Goal: Task Accomplishment & Management: Manage account settings

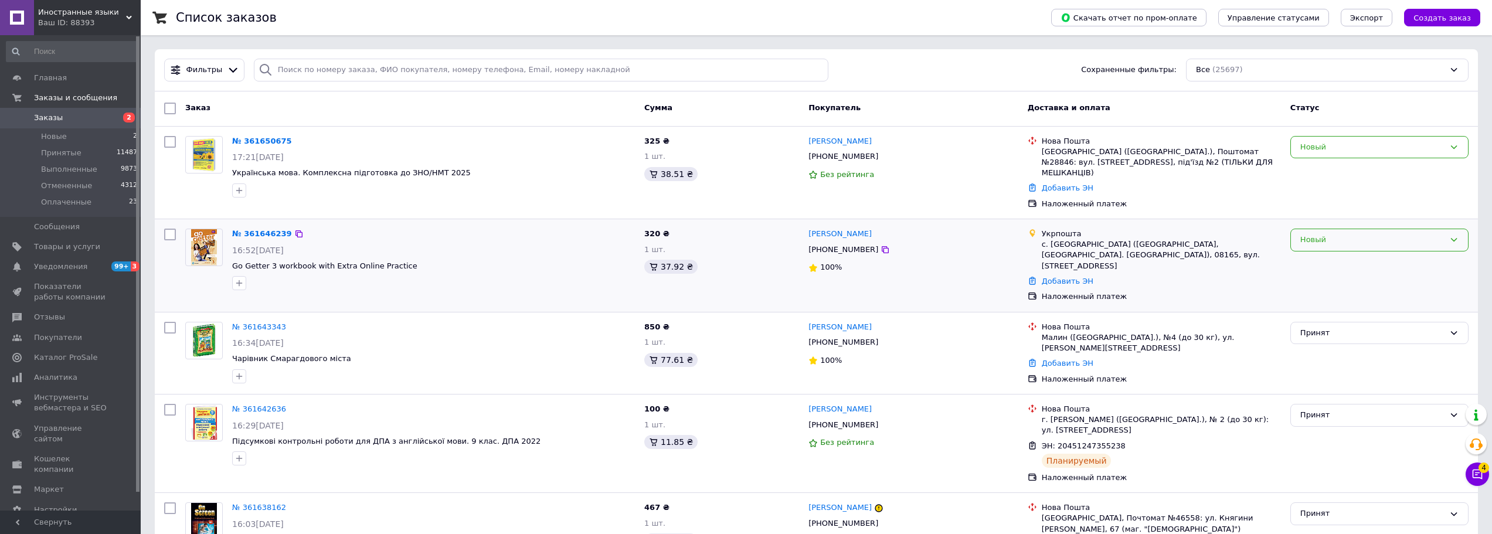
click at [1324, 236] on div "Новый" at bounding box center [1379, 240] width 178 height 23
click at [1321, 254] on li "Принят" at bounding box center [1379, 265] width 177 height 22
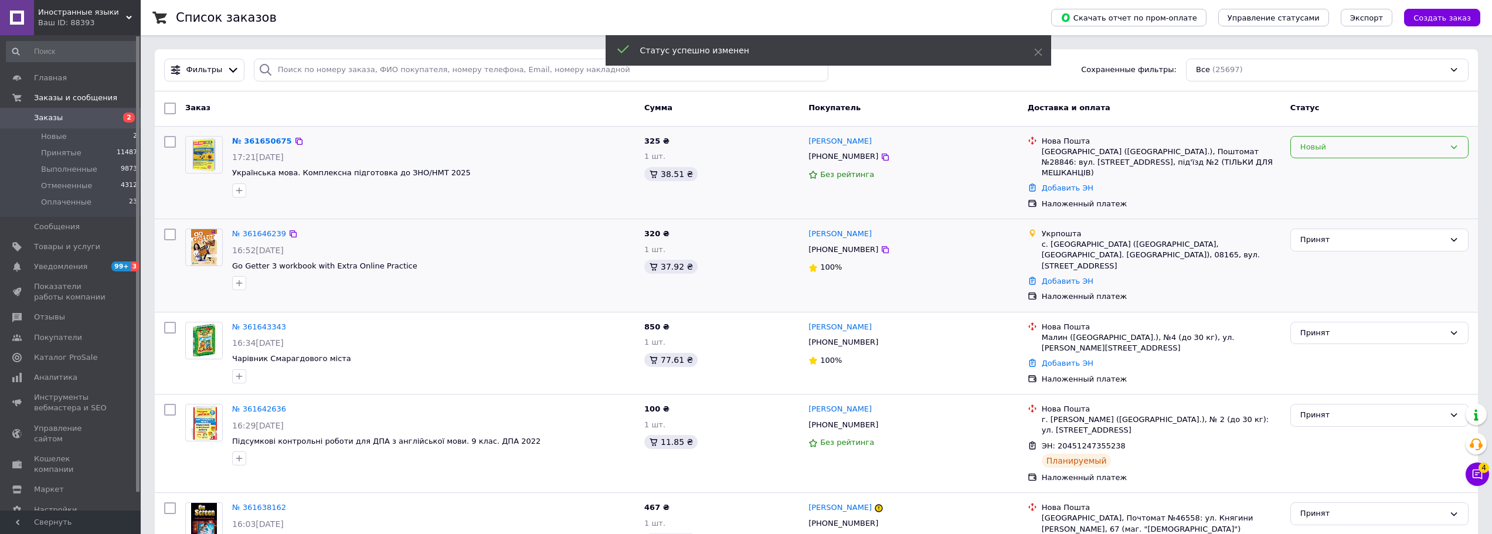
click at [1364, 152] on div "Новый" at bounding box center [1372, 147] width 144 height 12
click at [1361, 164] on li "Принят" at bounding box center [1379, 172] width 177 height 22
click at [259, 229] on link "№ 361646239" at bounding box center [259, 233] width 54 height 9
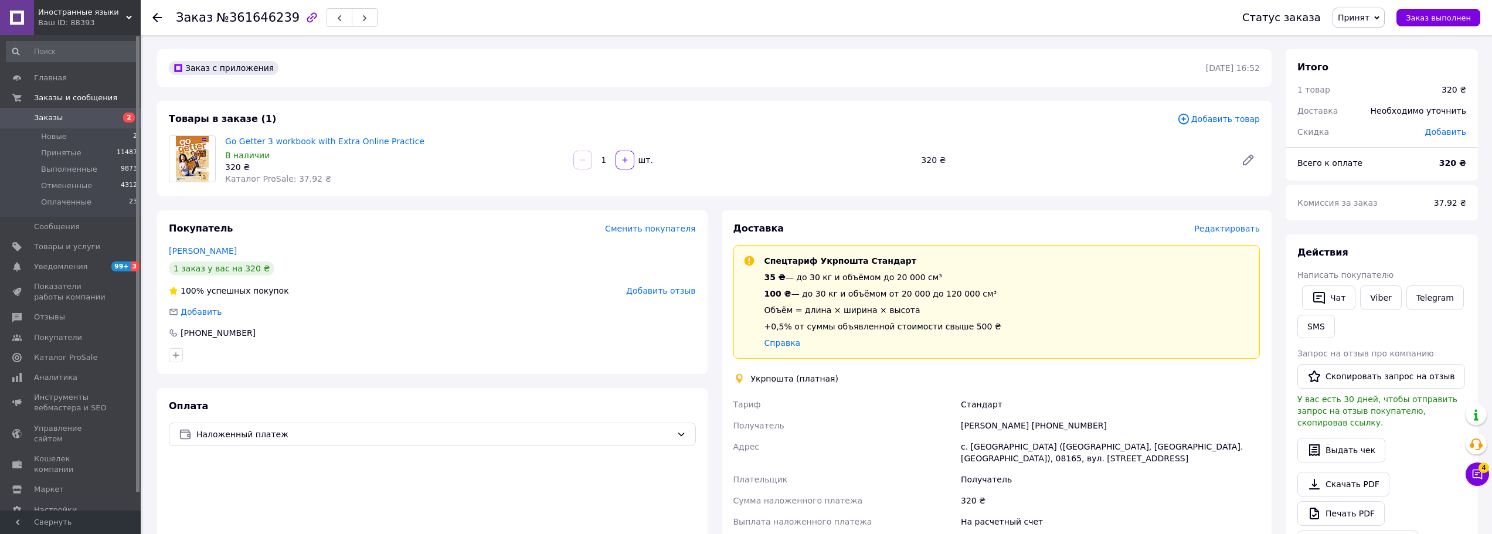
click at [1244, 228] on span "Редактировать" at bounding box center [1227, 228] width 66 height 9
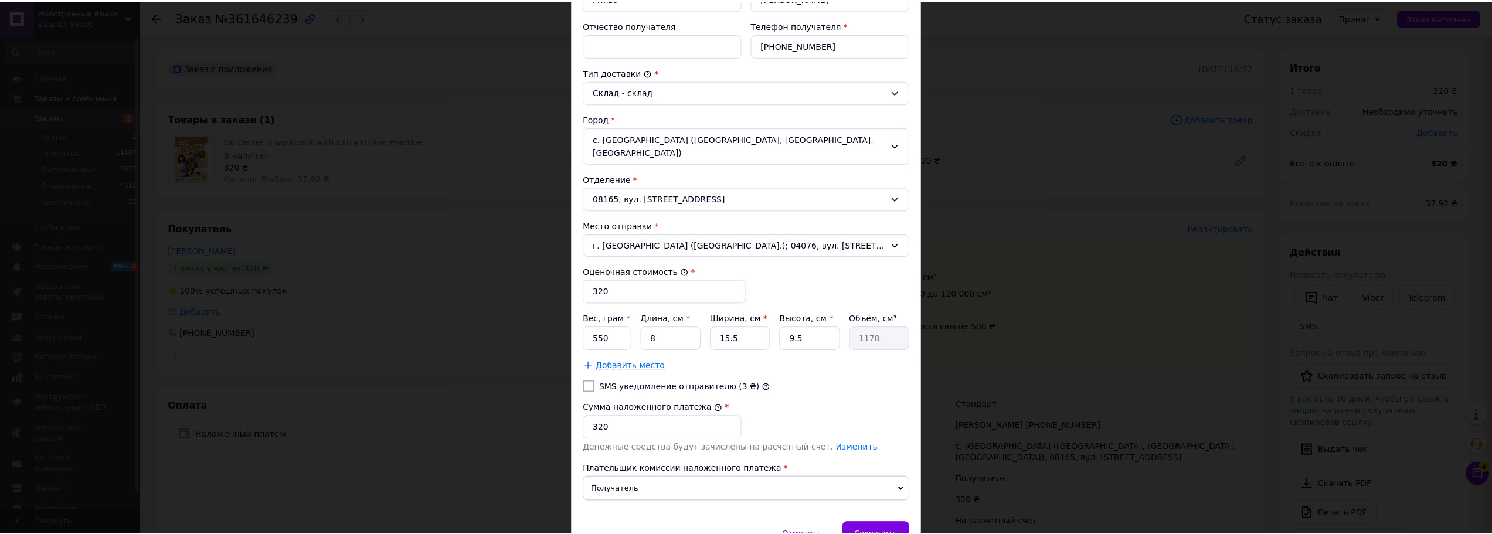
scroll to position [308, 0]
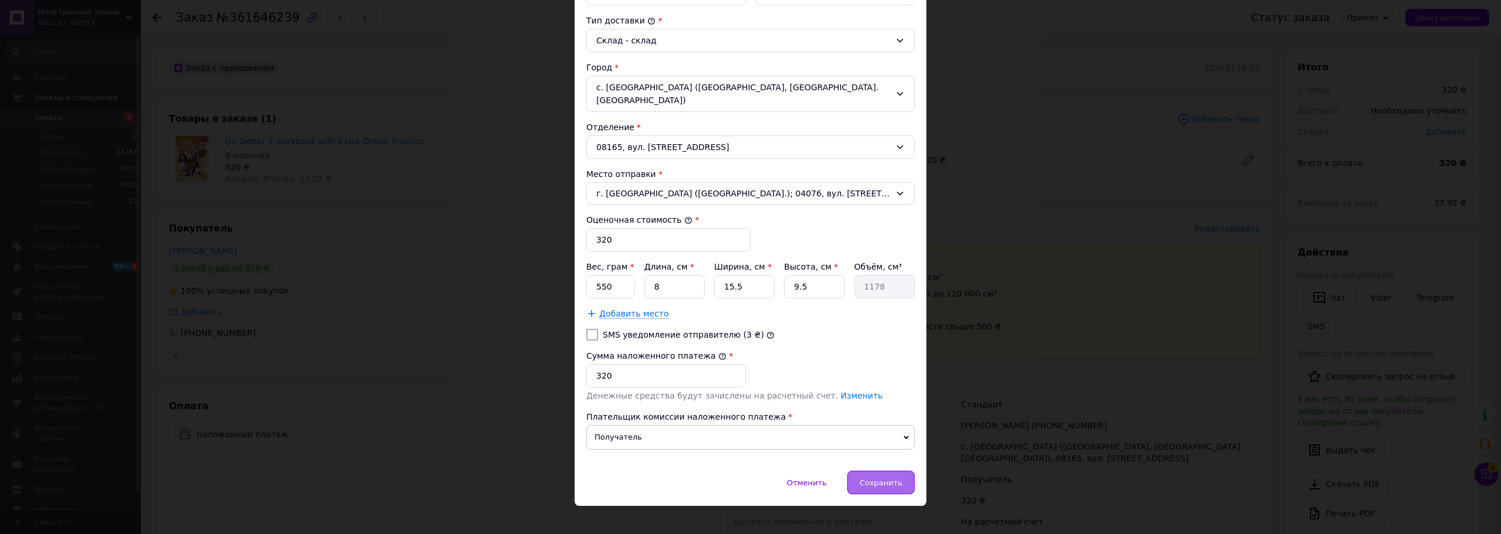
click at [885, 478] on span "Сохранить" at bounding box center [880, 482] width 43 height 9
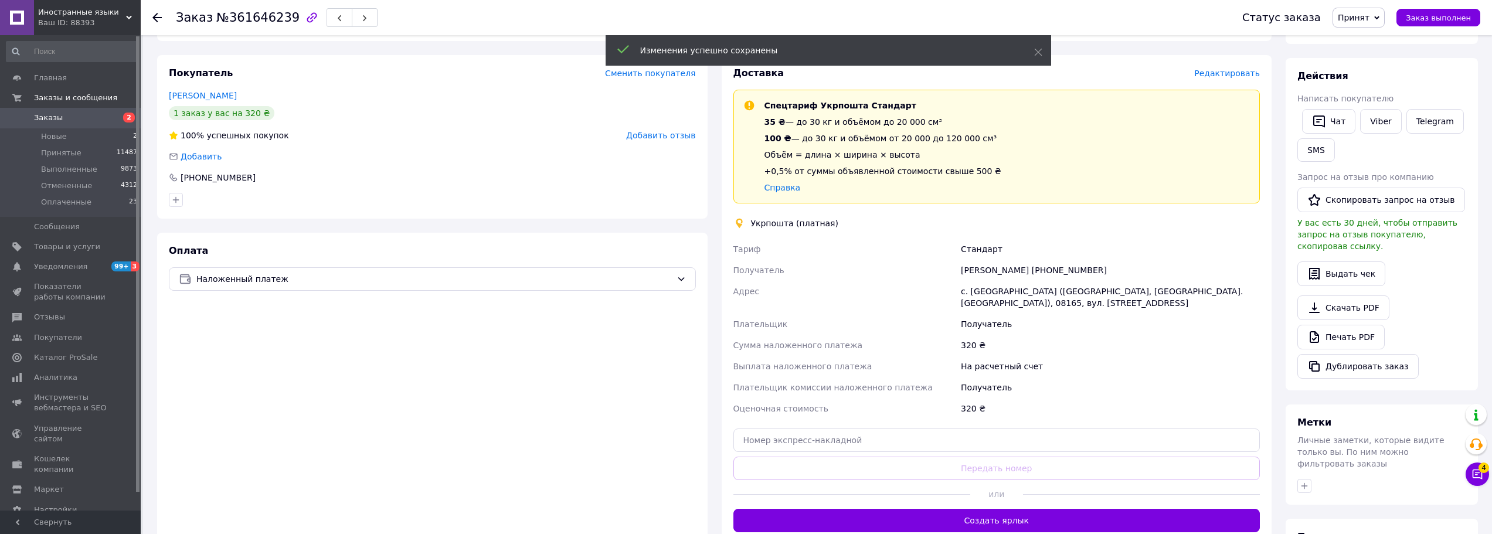
scroll to position [176, 0]
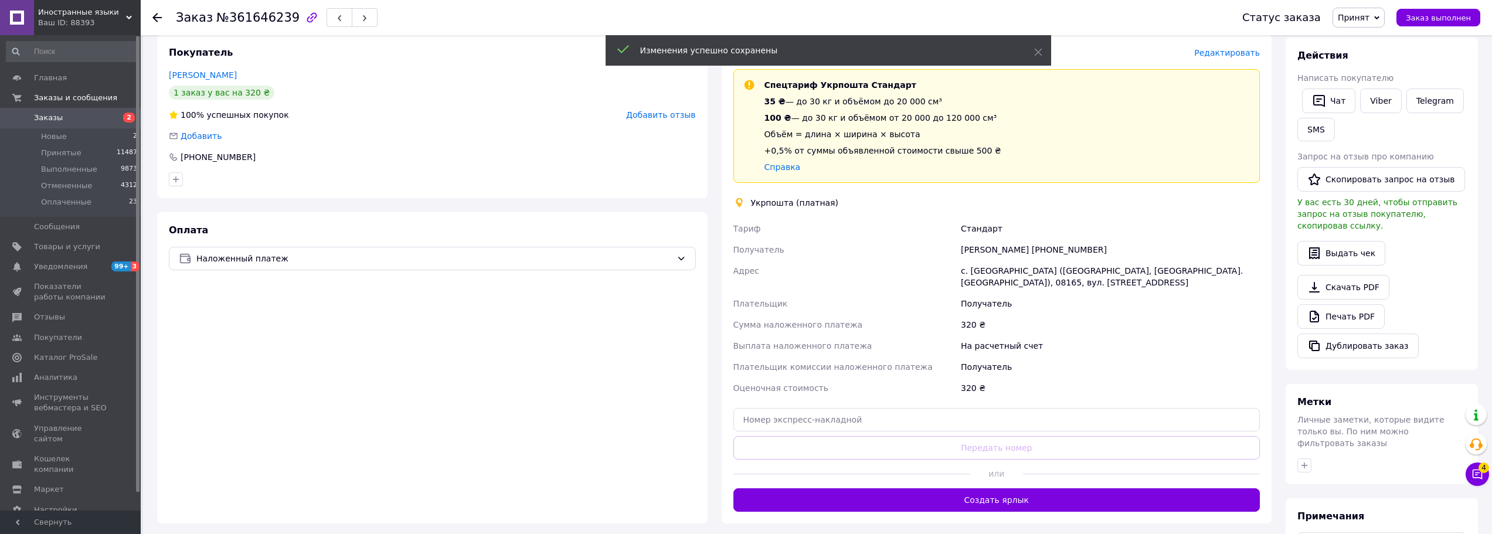
click at [1019, 498] on button "Создать ярлык" at bounding box center [996, 499] width 527 height 23
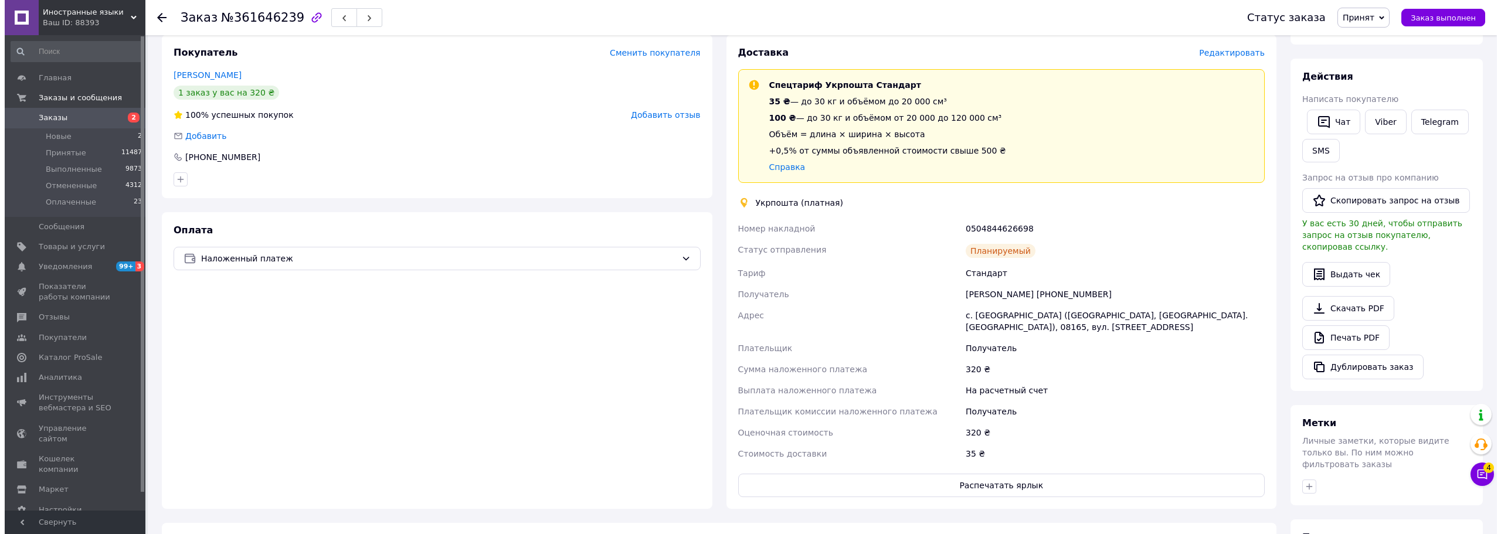
scroll to position [0, 0]
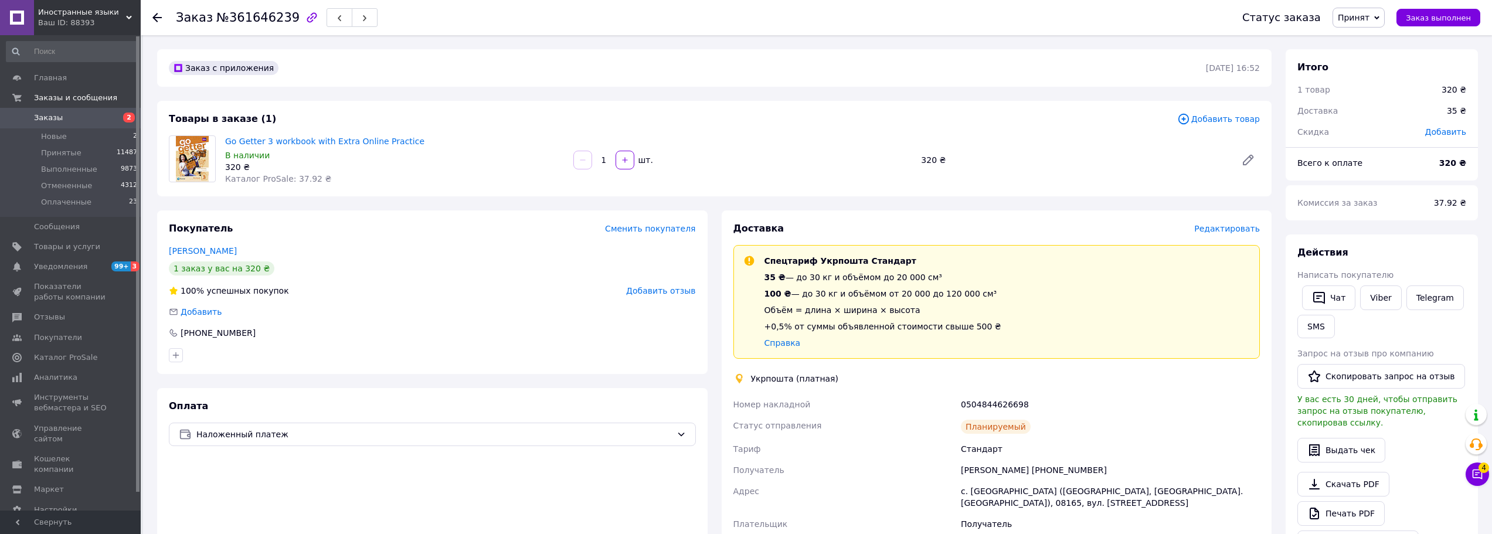
click at [113, 118] on span "2" at bounding box center [124, 118] width 32 height 11
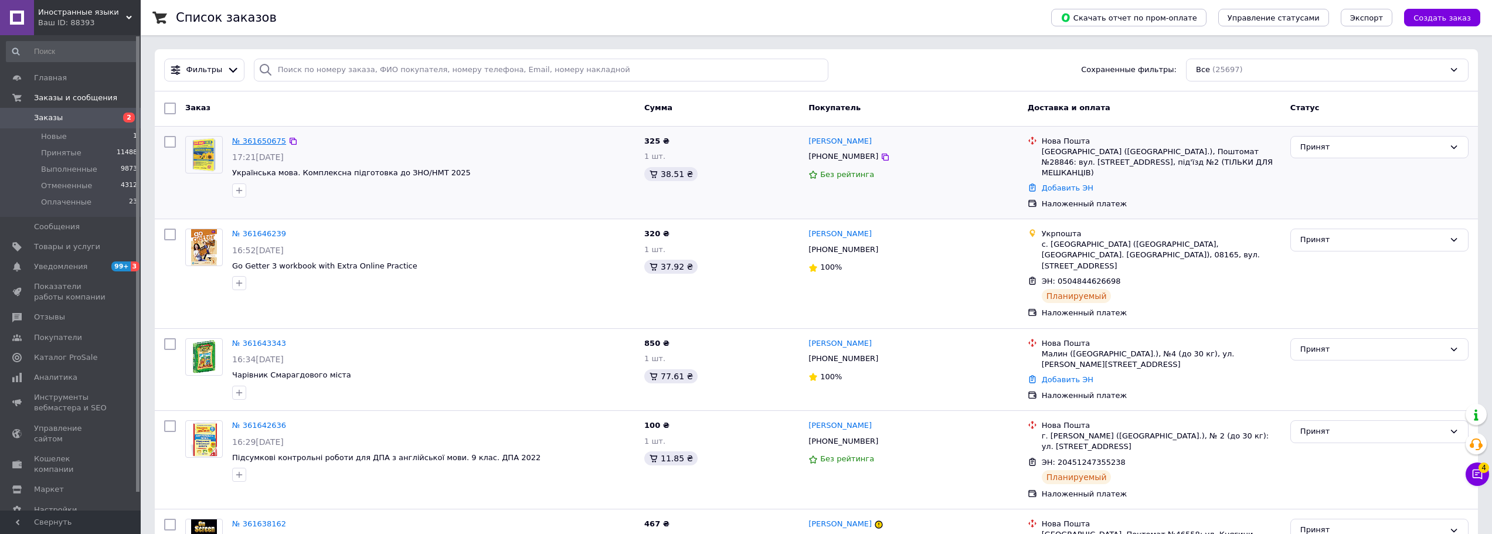
click at [269, 144] on link "№ 361650675" at bounding box center [259, 141] width 54 height 9
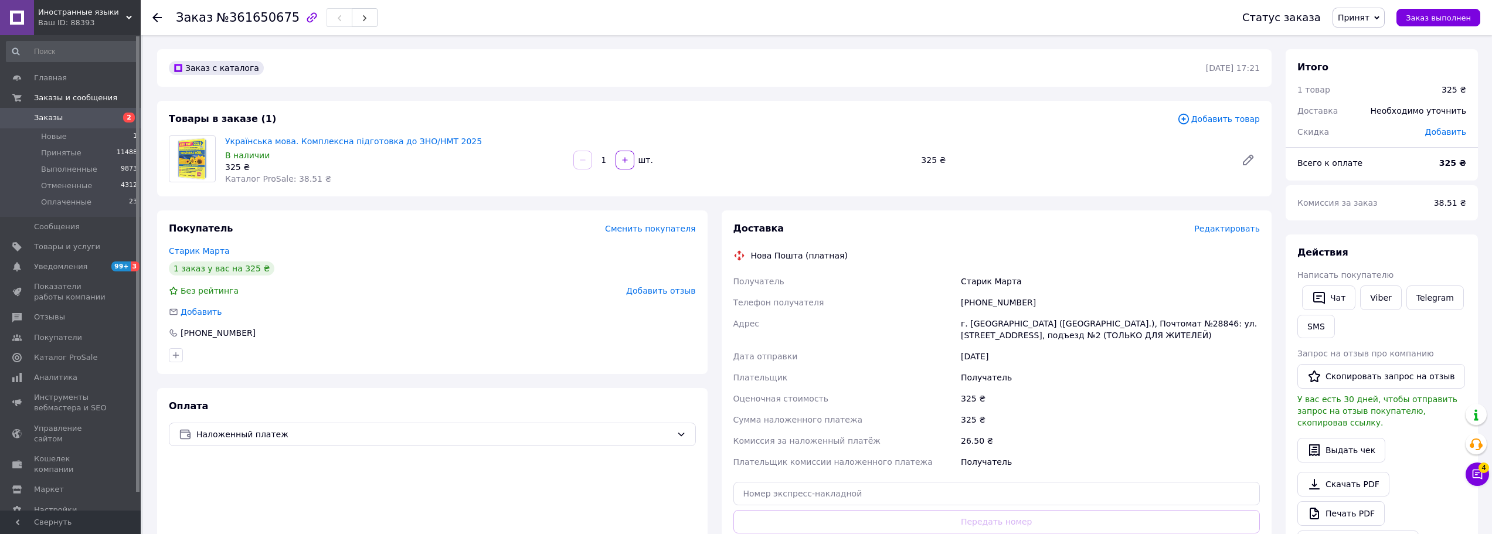
click at [1236, 229] on span "Редактировать" at bounding box center [1227, 228] width 66 height 9
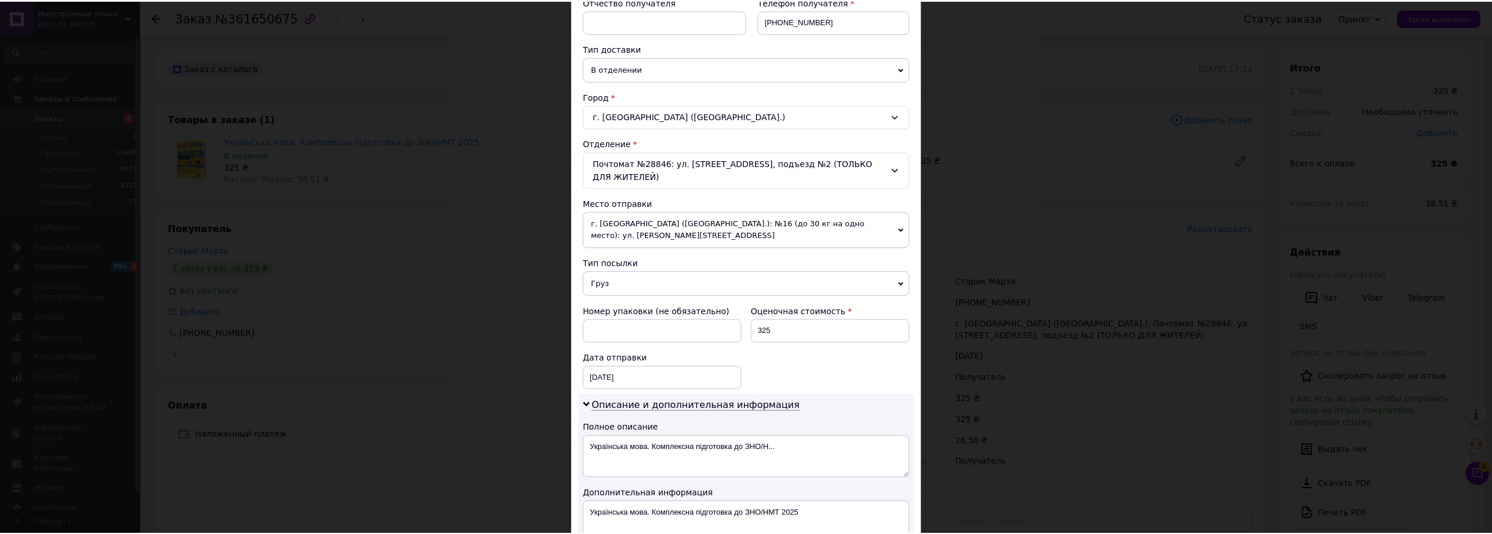
scroll to position [492, 0]
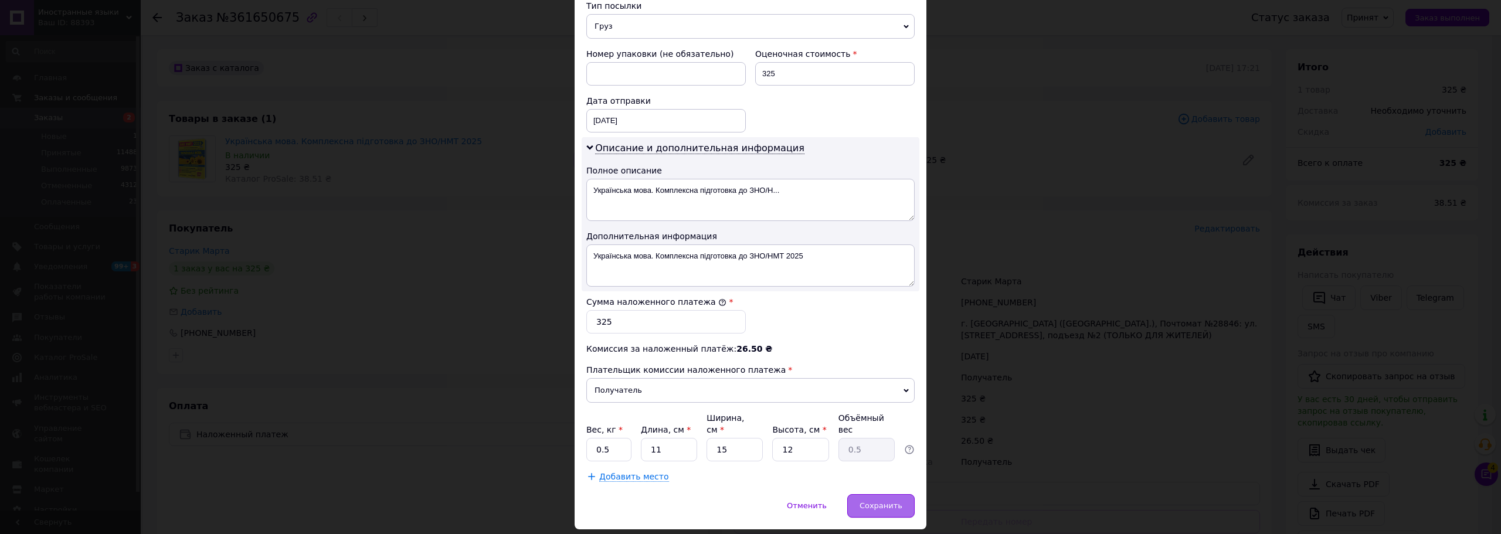
click at [881, 494] on div "Сохранить" at bounding box center [880, 505] width 67 height 23
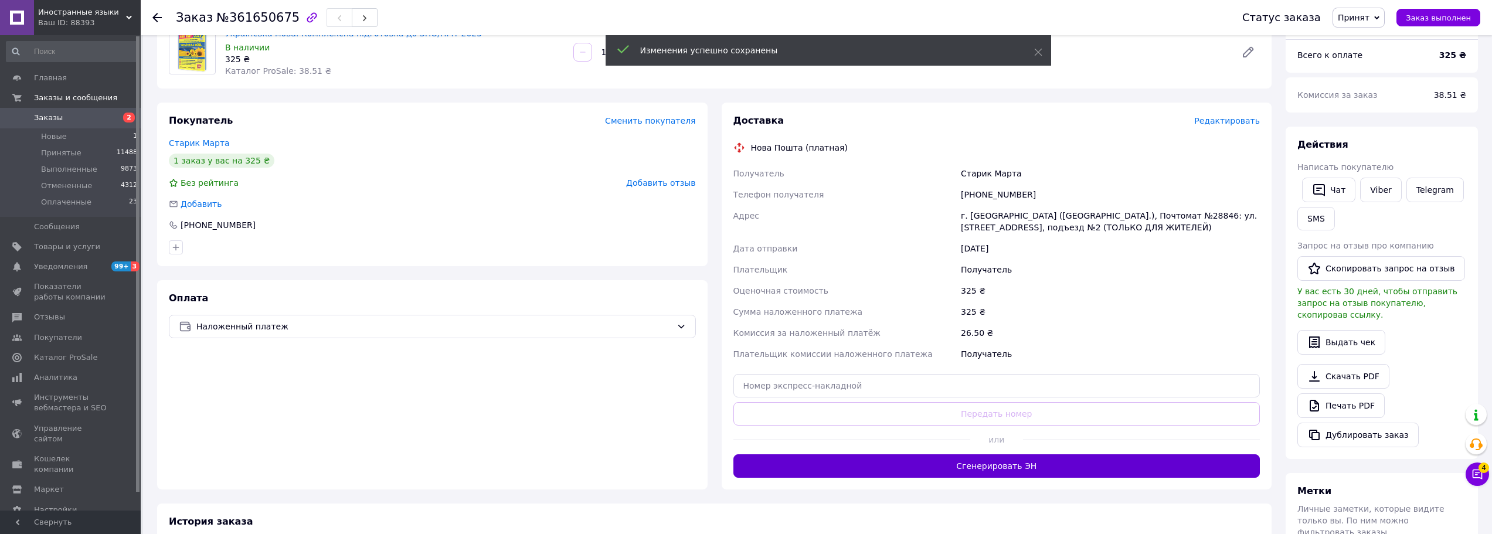
scroll to position [117, 0]
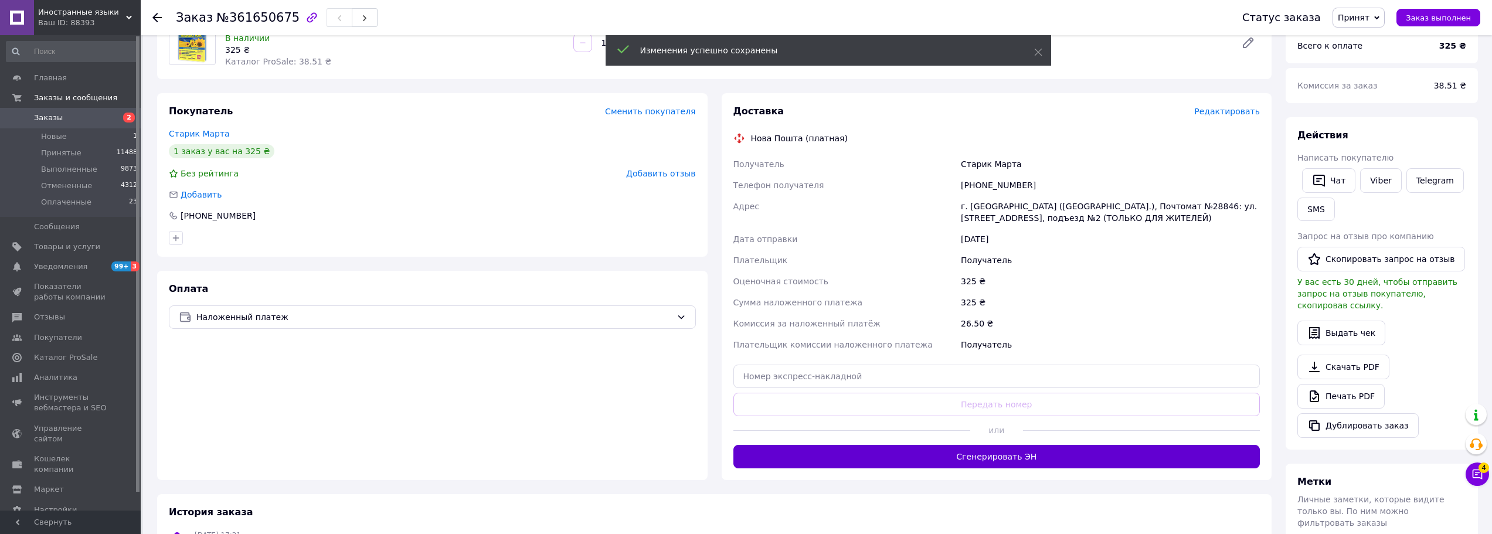
click at [940, 450] on button "Сгенерировать ЭН" at bounding box center [996, 456] width 527 height 23
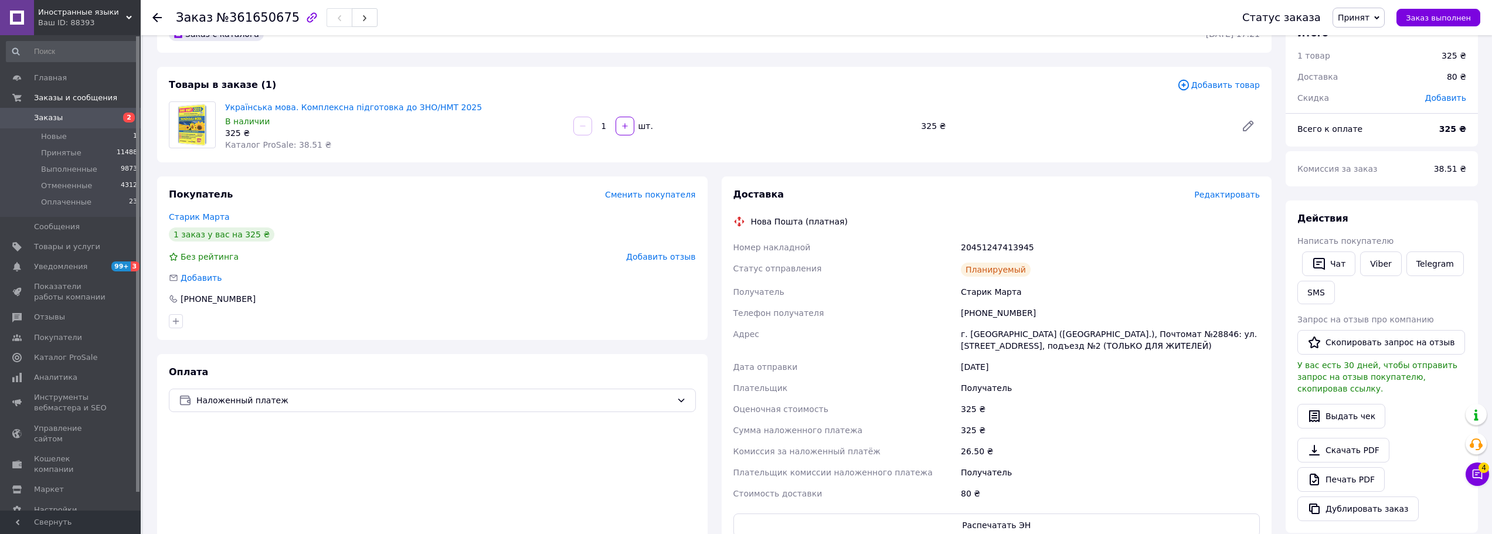
scroll to position [0, 0]
